Goal: Task Accomplishment & Management: Manage account settings

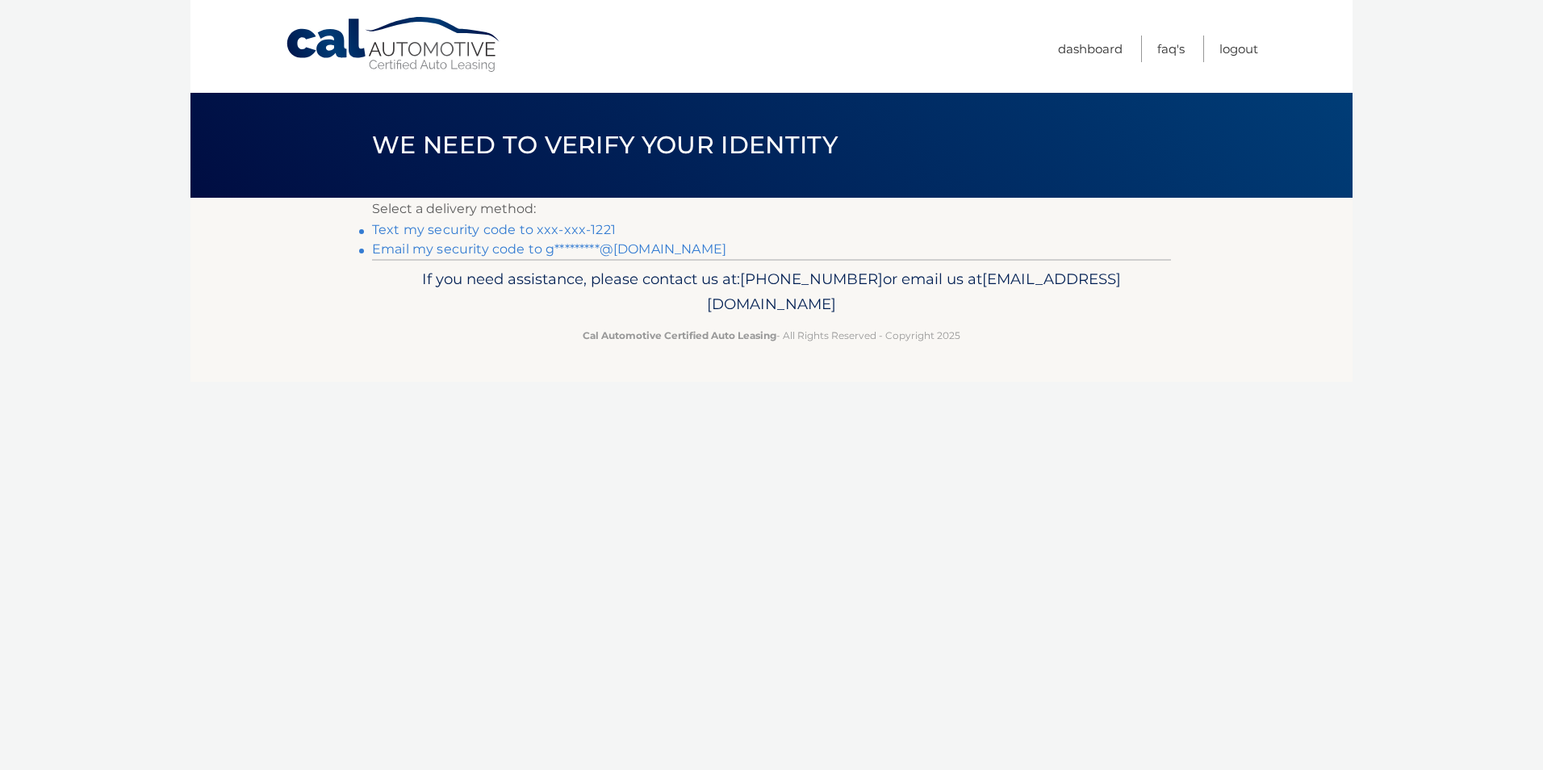
click at [468, 232] on link "Text my security code to xxx-xxx-1221" at bounding box center [494, 229] width 244 height 15
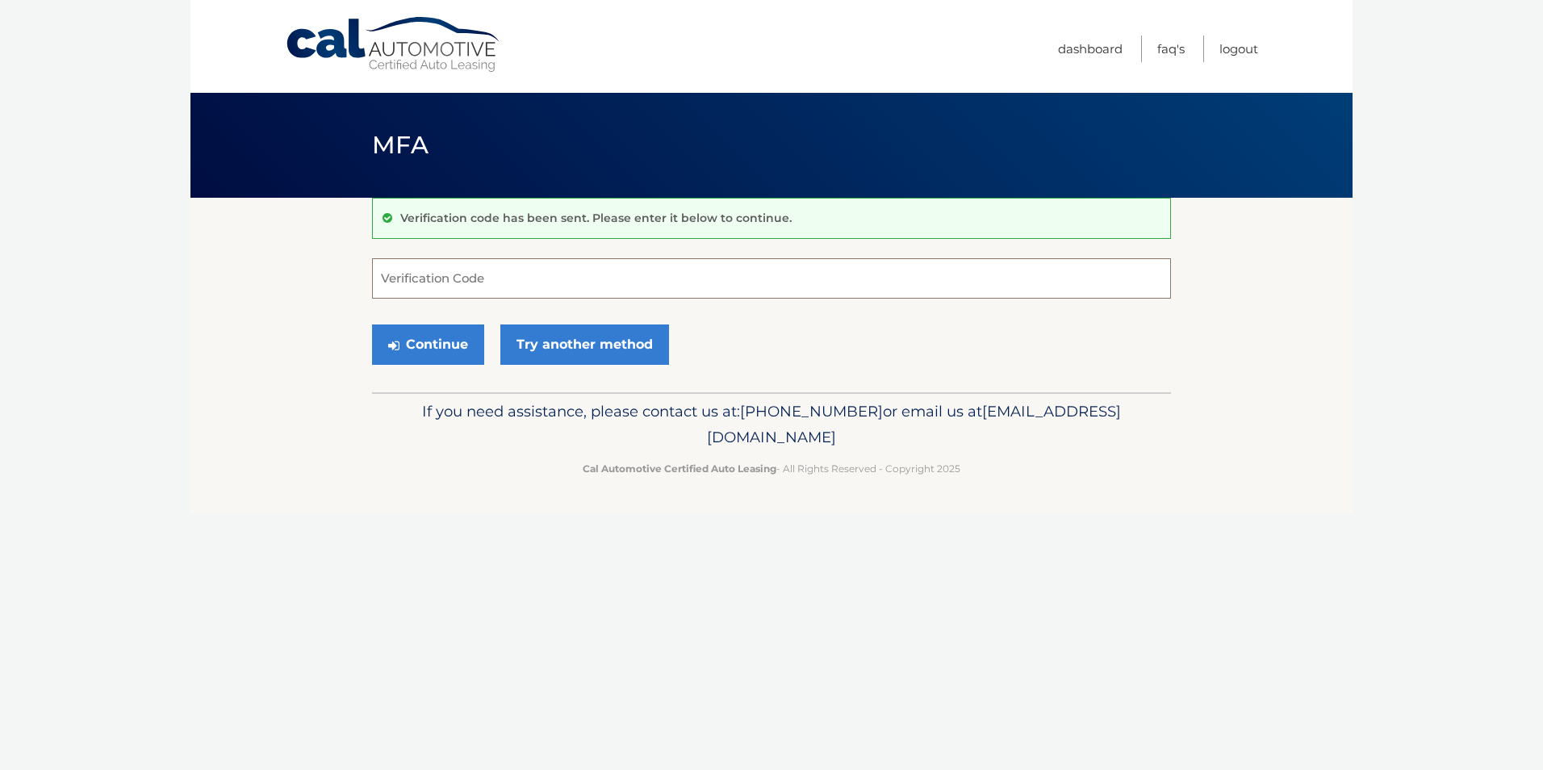
click at [473, 280] on input "Verification Code" at bounding box center [771, 278] width 799 height 40
type input "425095"
click at [435, 347] on button "Continue" at bounding box center [428, 344] width 112 height 40
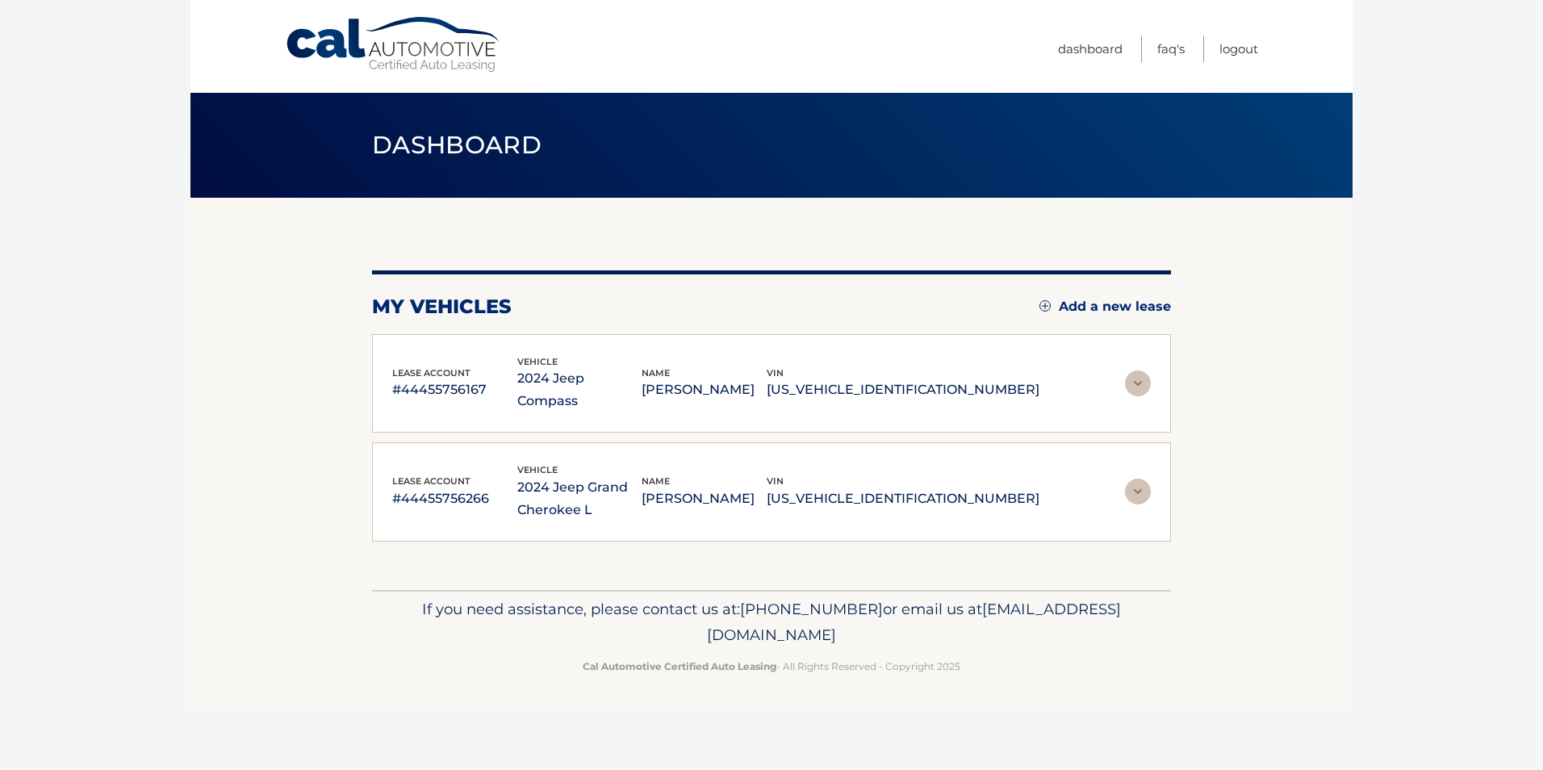
click at [1141, 478] on img at bounding box center [1138, 491] width 26 height 26
